Goal: Answer question/provide support

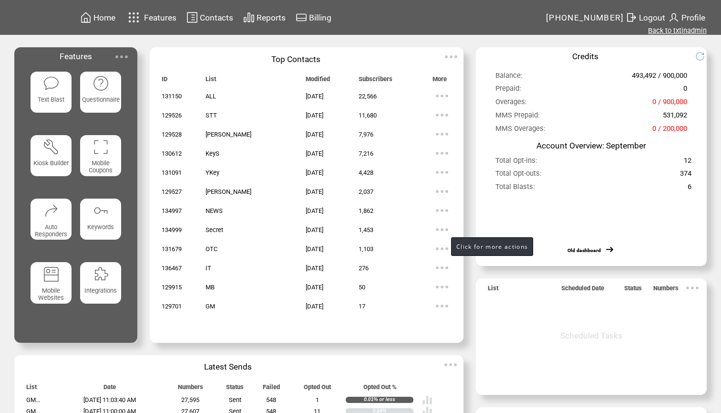
click at [676, 32] on link "Back to txtinadmin" at bounding box center [677, 30] width 59 height 9
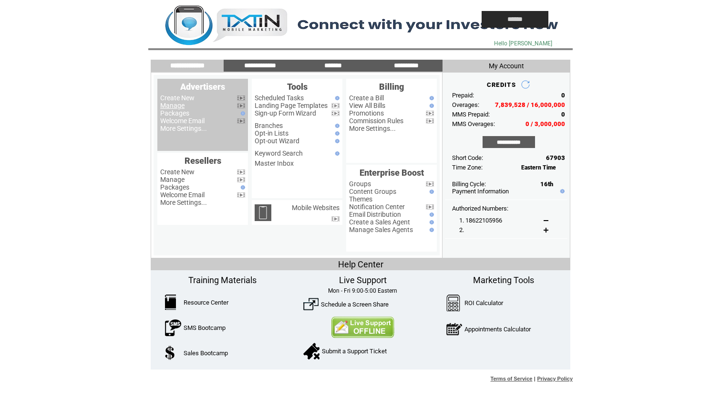
click at [174, 105] on link "Manage" at bounding box center [172, 106] width 24 height 8
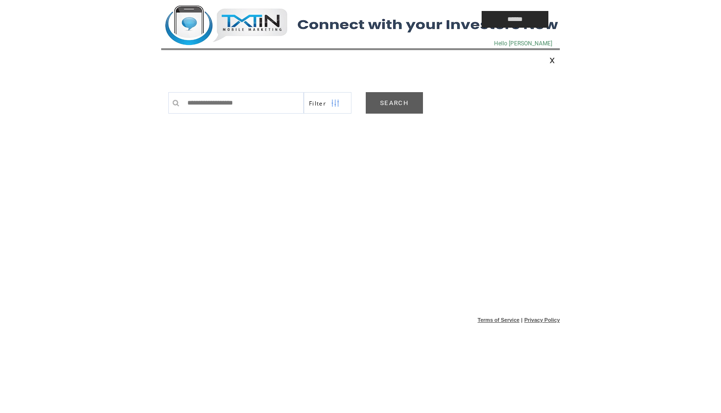
click at [396, 100] on link "SEARCH" at bounding box center [394, 102] width 57 height 21
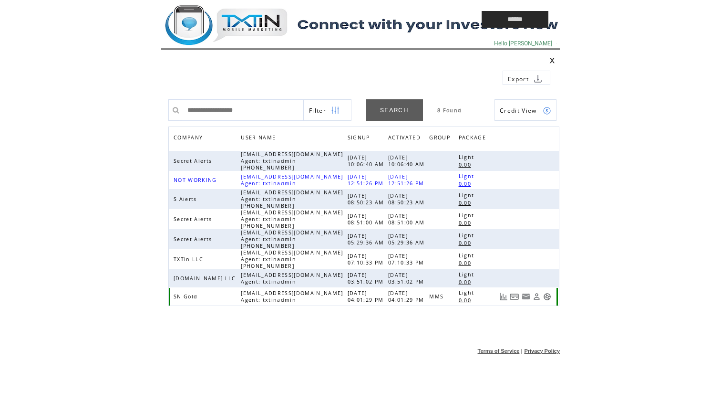
click at [548, 297] on link at bounding box center [547, 296] width 8 height 8
click at [247, 19] on td at bounding box center [299, 19] width 277 height 39
